Goal: Check status: Check status

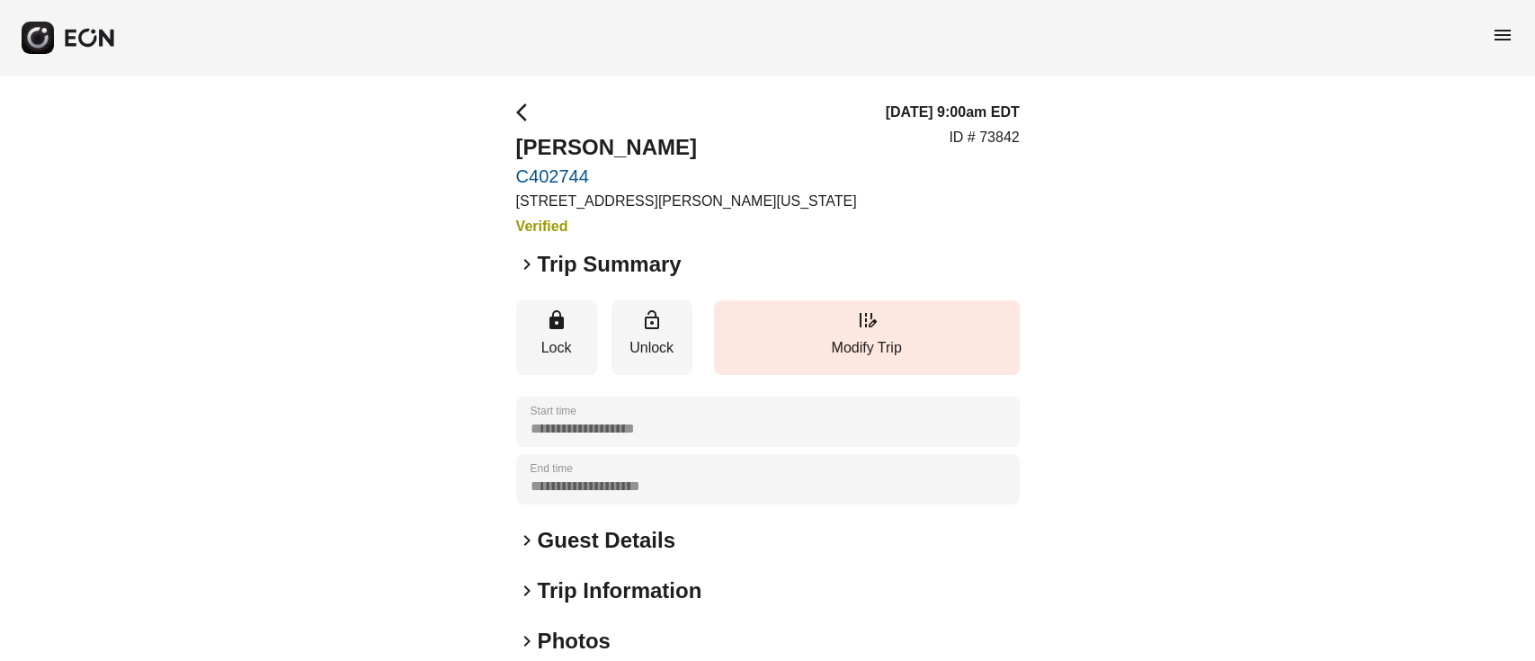
drag, startPoint x: 554, startPoint y: 526, endPoint x: 557, endPoint y: 535, distance: 9.4
click at [557, 535] on h2 "Guest Details" at bounding box center [607, 540] width 138 height 29
click at [557, 536] on h2 "Guest Details" at bounding box center [607, 540] width 138 height 29
click at [541, 545] on h2 "Guest Details" at bounding box center [607, 540] width 138 height 29
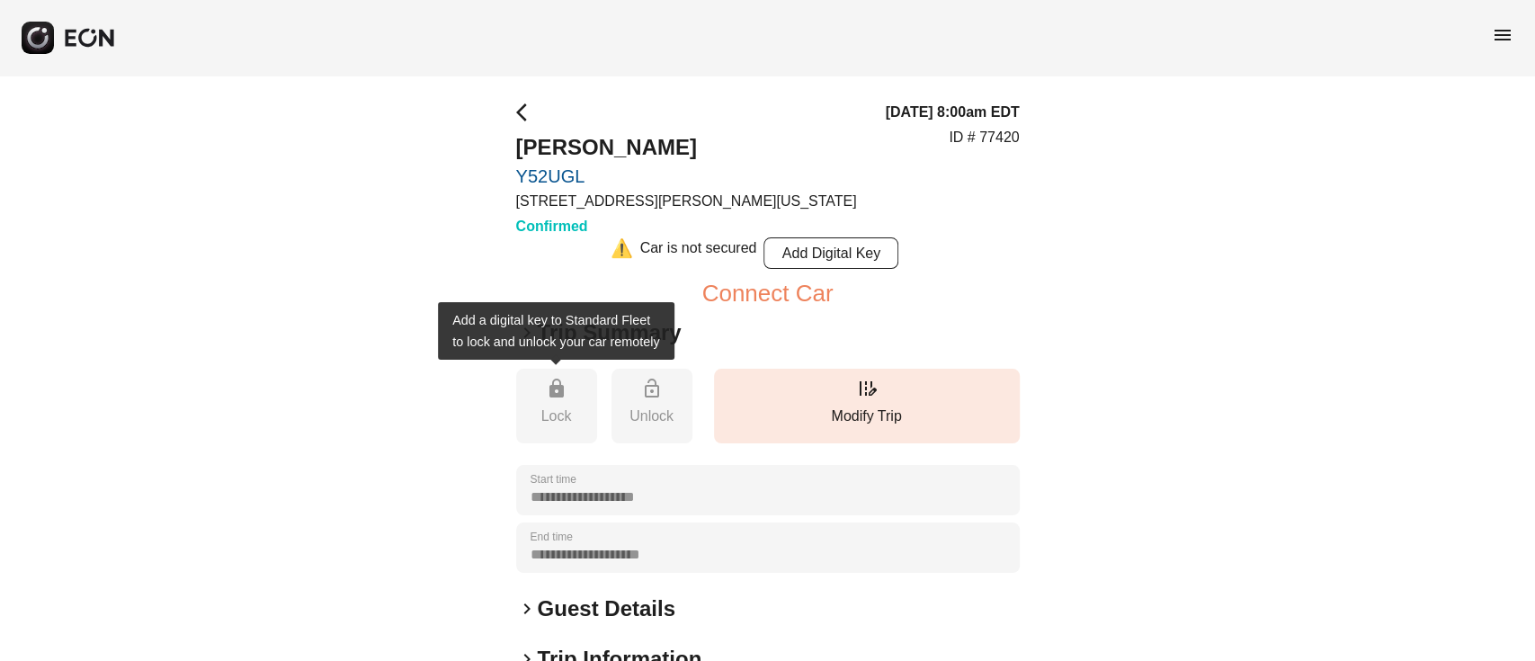
scroll to position [239, 0]
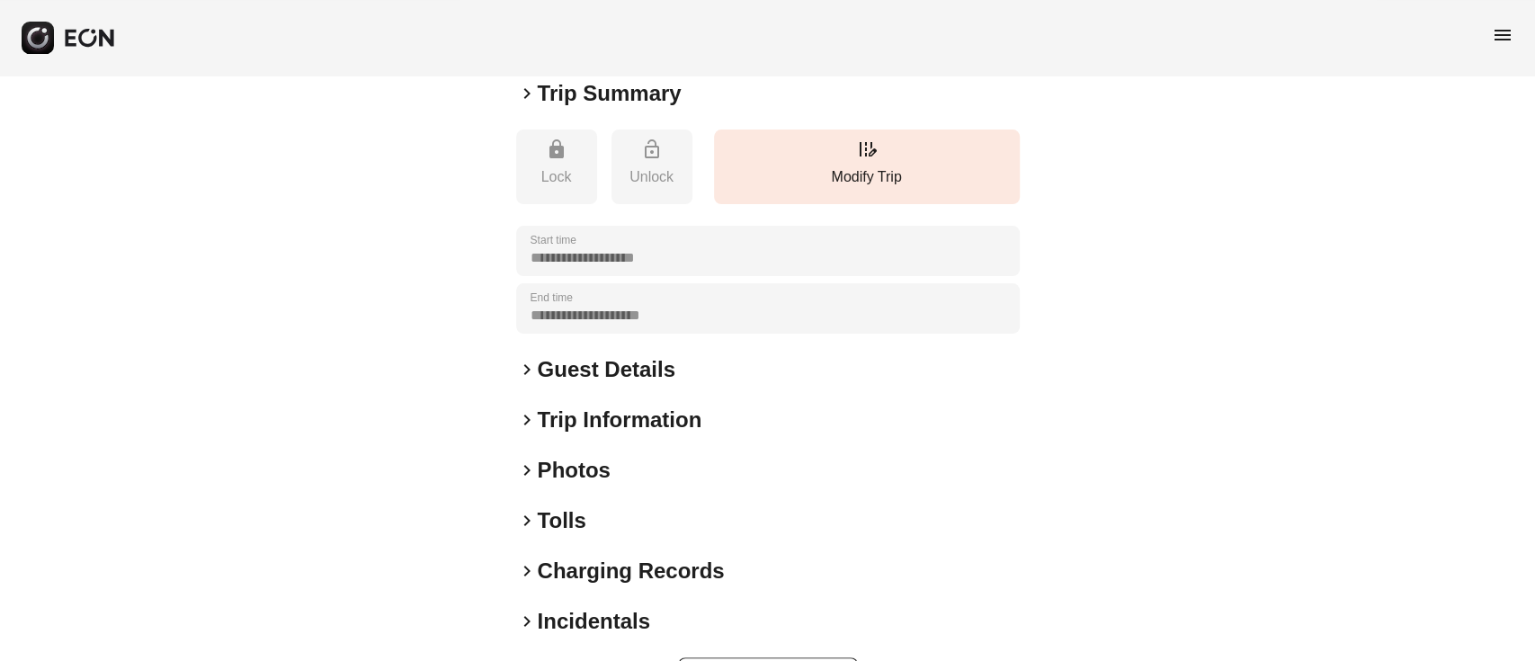
click at [583, 356] on h2 "Guest Details" at bounding box center [607, 369] width 138 height 29
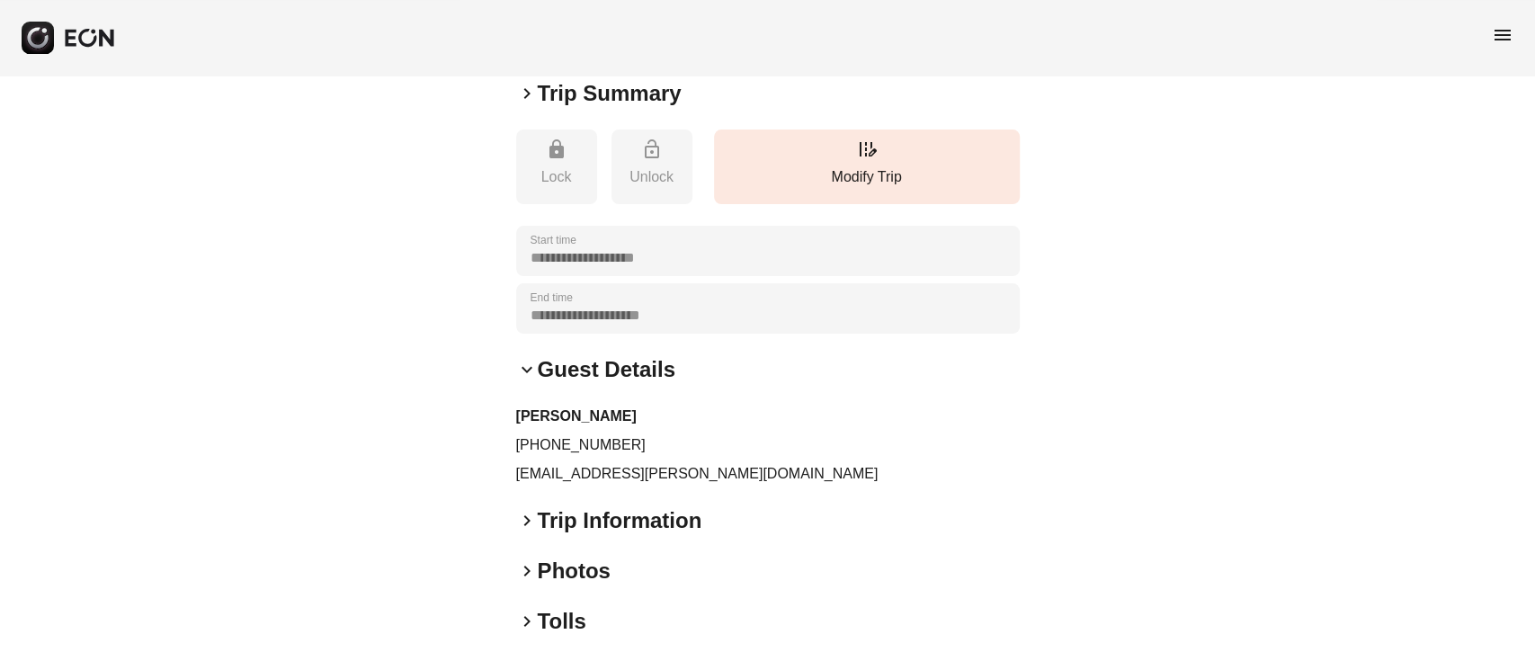
scroll to position [0, 0]
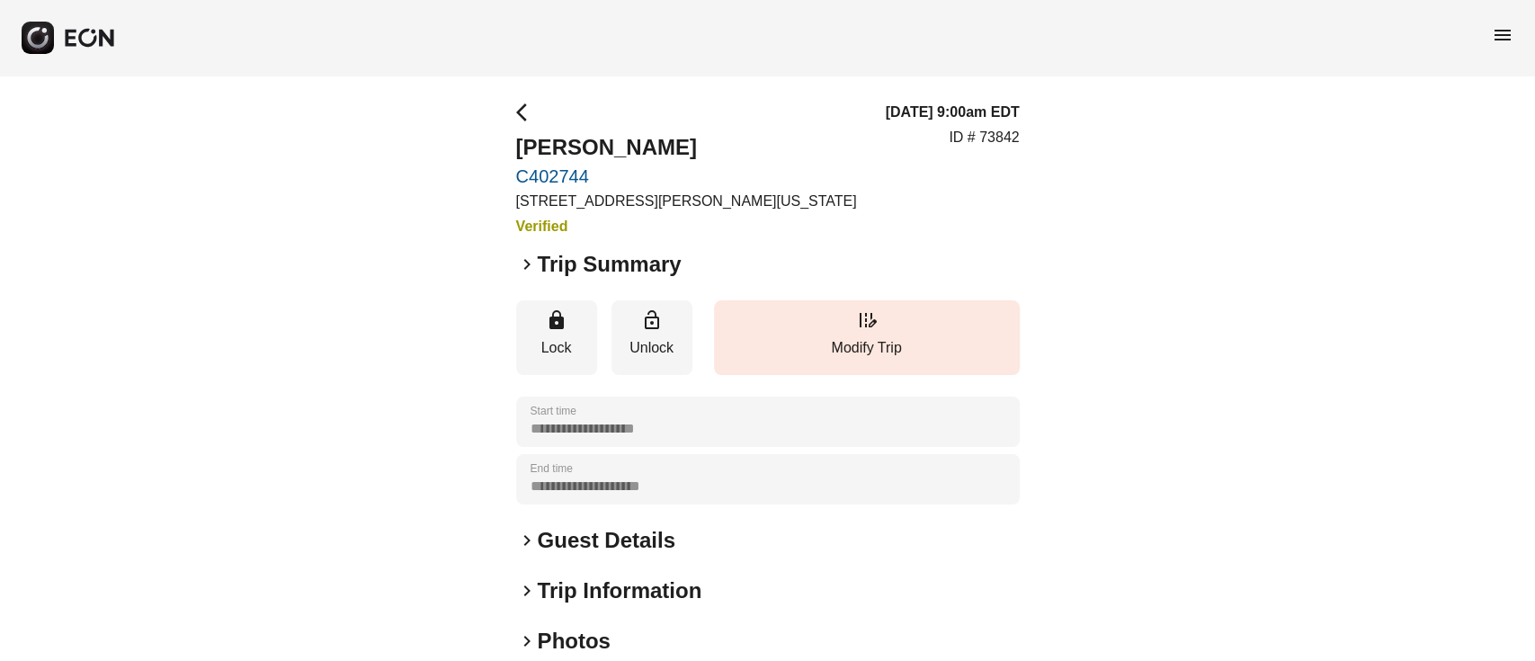
click at [589, 264] on h2 "Trip Summary" at bounding box center [610, 264] width 144 height 29
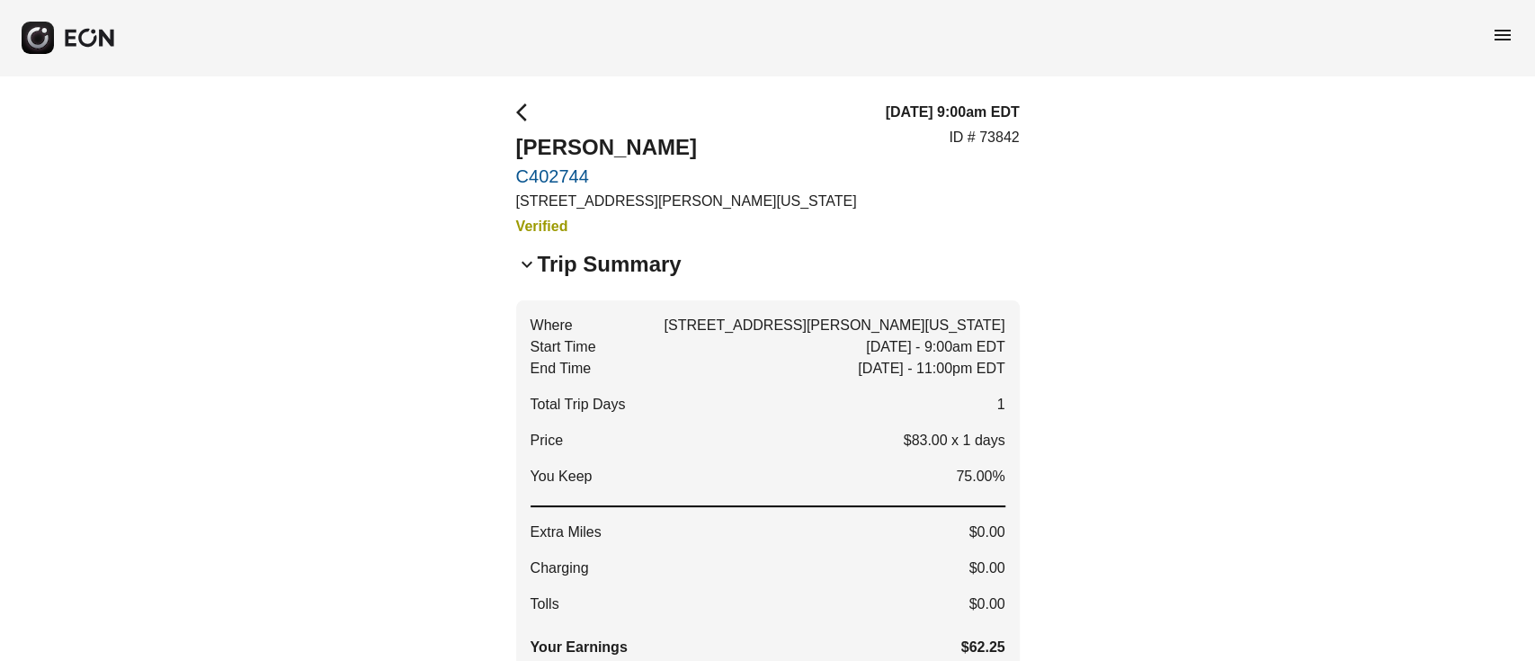
click at [589, 265] on h2 "Trip Summary" at bounding box center [610, 264] width 144 height 29
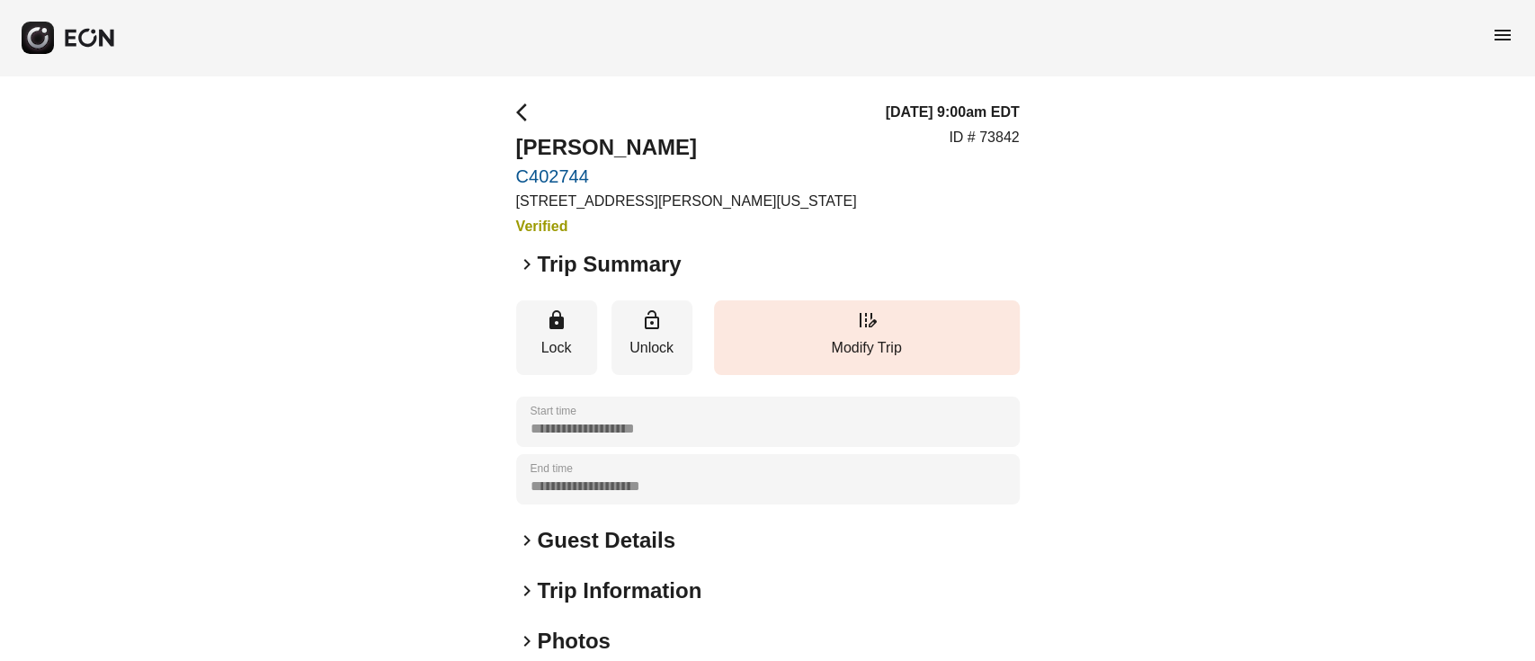
click at [574, 529] on h2 "Guest Details" at bounding box center [607, 540] width 138 height 29
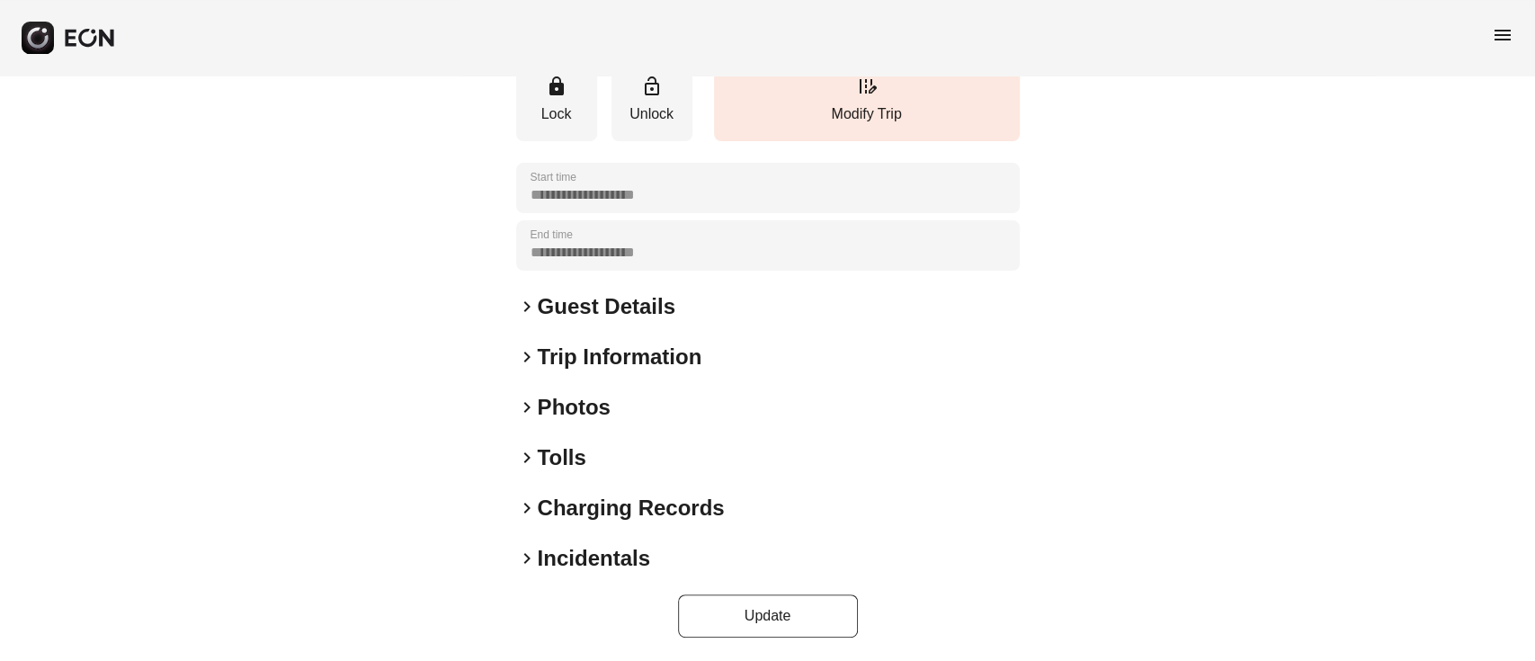
scroll to position [237, 0]
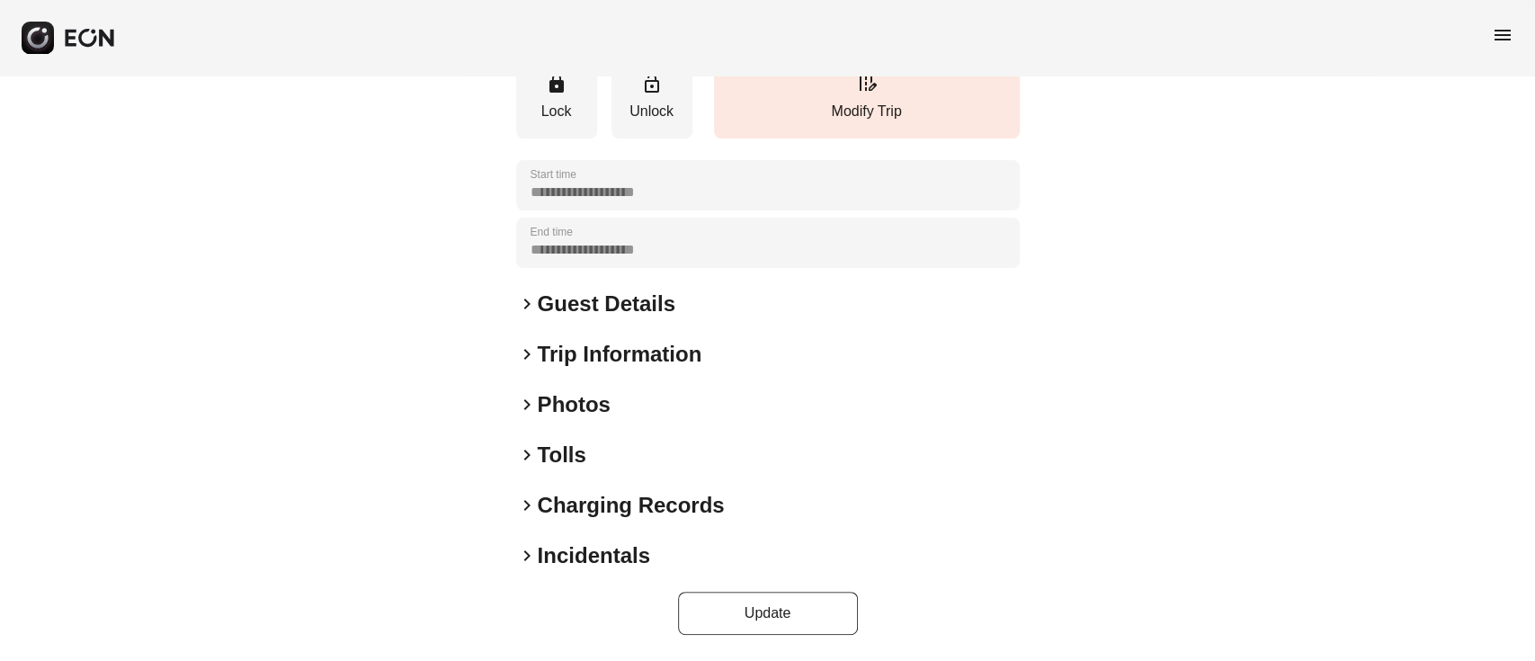
click at [586, 311] on h2 "Guest Details" at bounding box center [607, 304] width 138 height 29
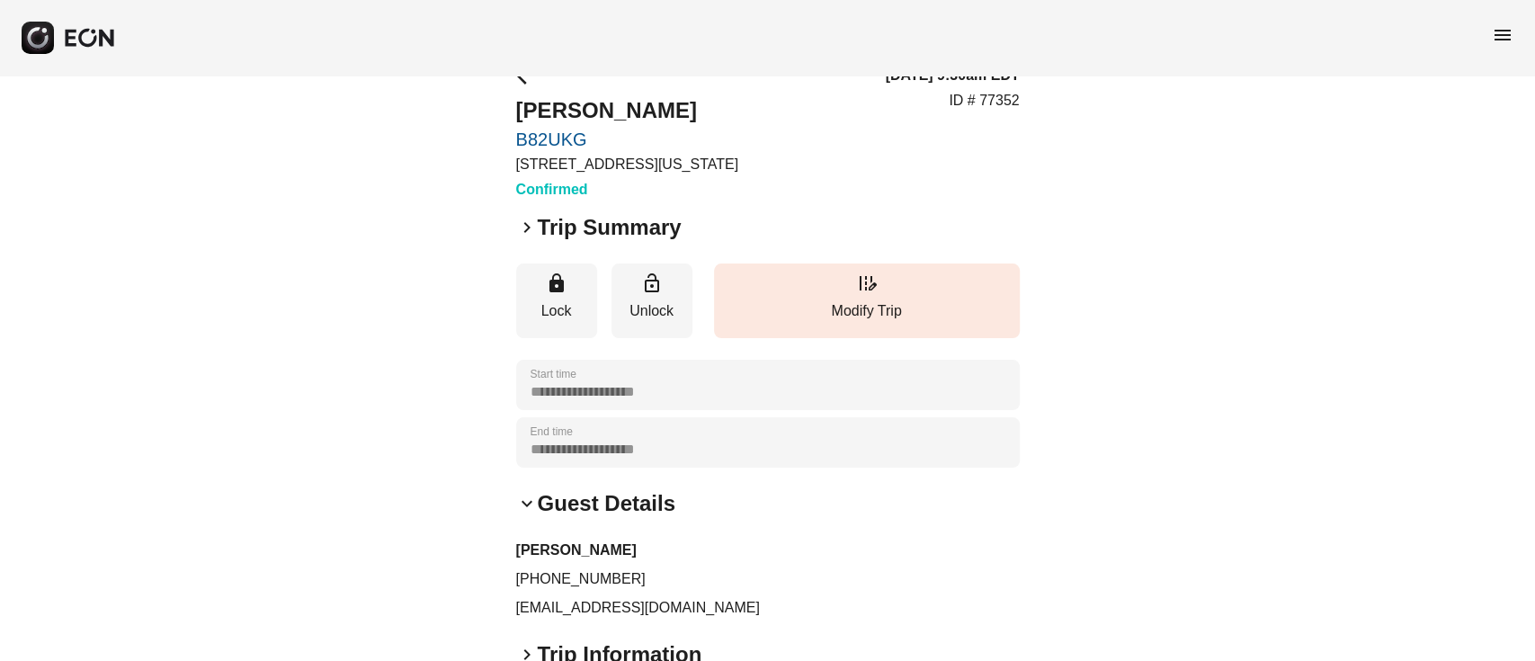
scroll to position [0, 0]
